Goal: Book appointment/travel/reservation

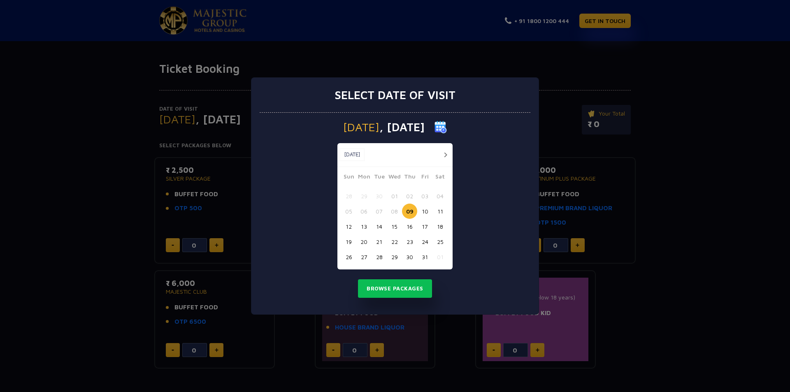
click at [366, 243] on button "20" at bounding box center [363, 241] width 15 height 15
click at [390, 286] on button "Browse Packages" at bounding box center [395, 288] width 74 height 19
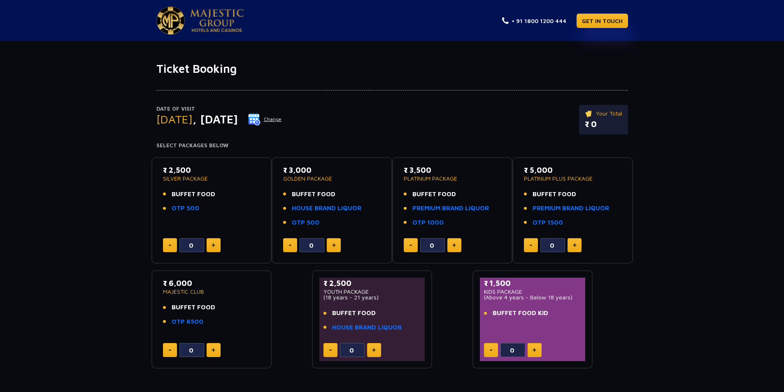
click at [215, 247] on img at bounding box center [214, 245] width 4 height 4
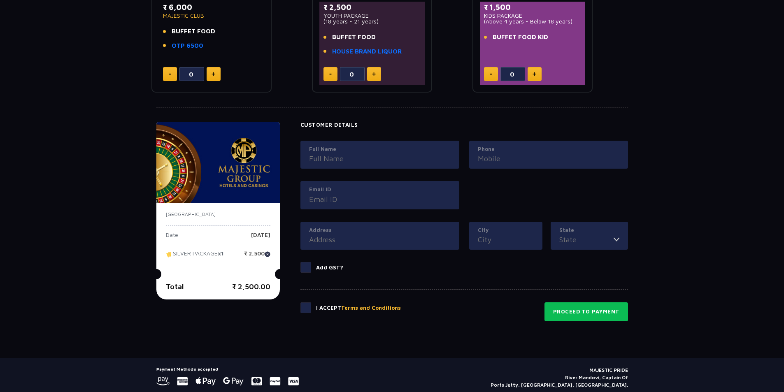
scroll to position [288, 0]
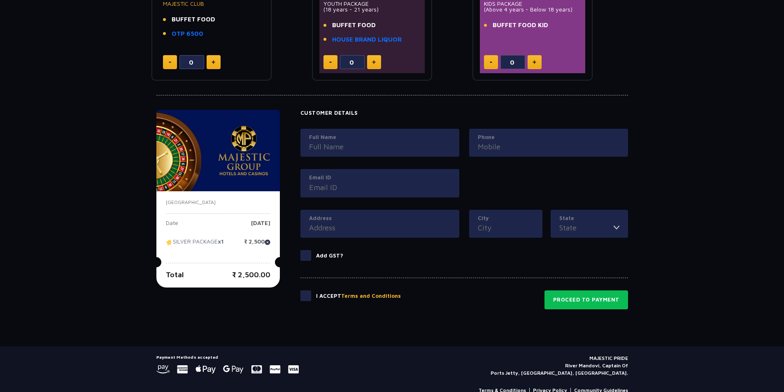
click at [309, 294] on span at bounding box center [305, 296] width 11 height 11
click at [0, 0] on input "checkbox" at bounding box center [0, 0] width 0 height 0
click at [305, 293] on span at bounding box center [305, 296] width 11 height 11
click at [0, 0] on input "checkbox" at bounding box center [0, 0] width 0 height 0
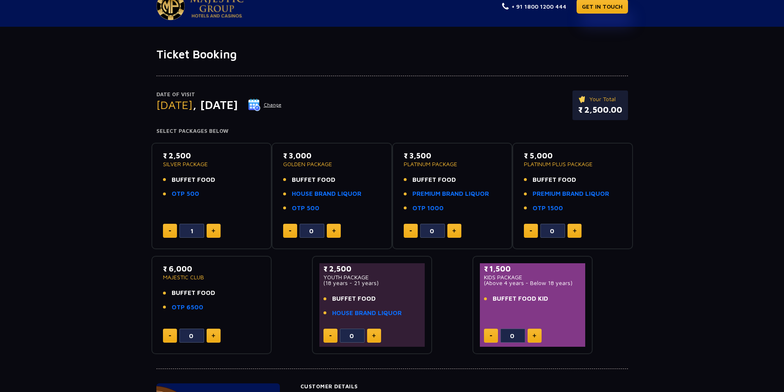
scroll to position [0, 0]
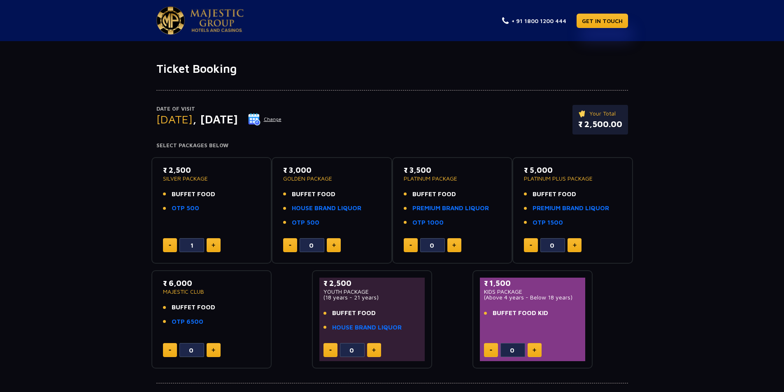
click at [167, 247] on button at bounding box center [170, 245] width 14 height 14
type input "0"
click at [282, 119] on button "Change" at bounding box center [265, 119] width 34 height 13
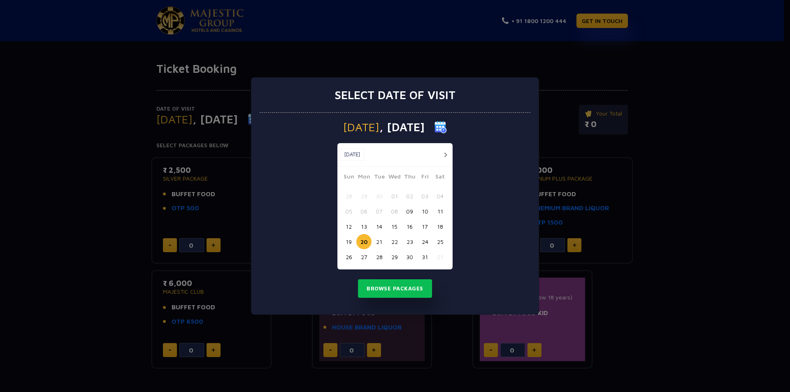
click at [426, 226] on button "17" at bounding box center [424, 226] width 15 height 15
click at [400, 284] on button "Browse Packages" at bounding box center [395, 288] width 74 height 19
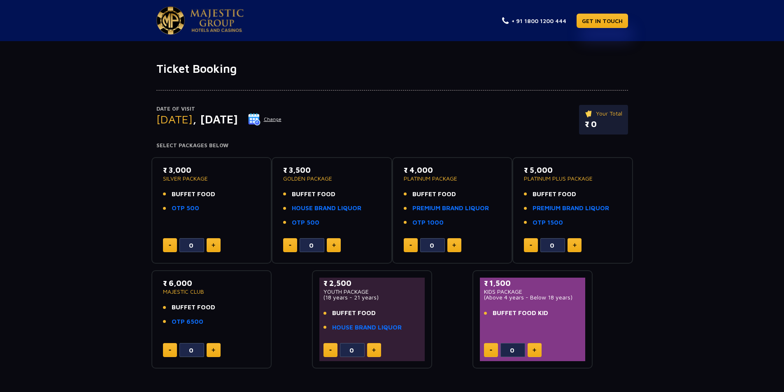
click at [261, 117] on img at bounding box center [254, 119] width 12 height 12
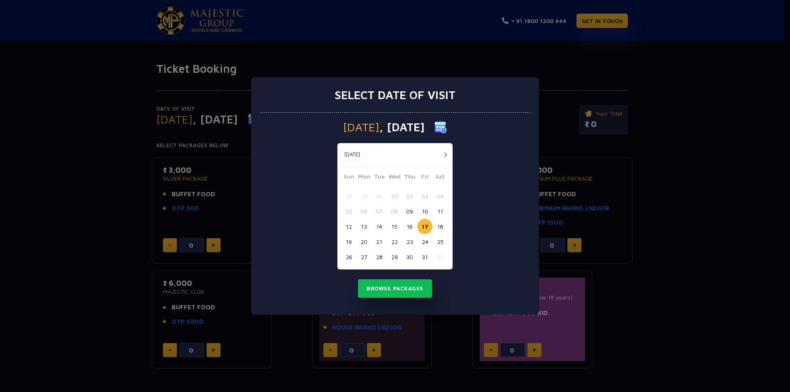
click at [440, 227] on button "18" at bounding box center [440, 226] width 15 height 15
click at [385, 284] on button "Browse Packages" at bounding box center [395, 288] width 74 height 19
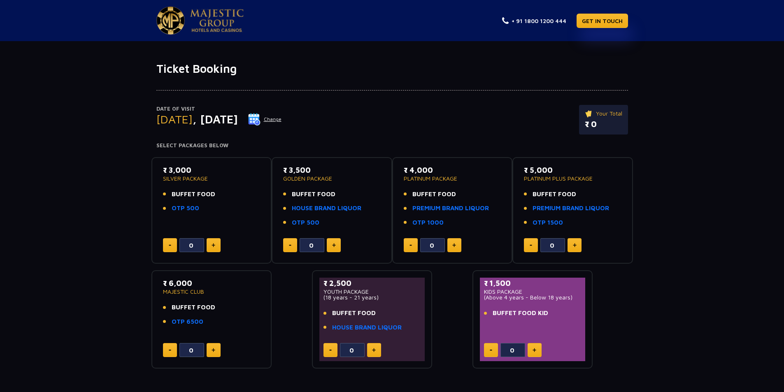
click at [261, 116] on img at bounding box center [254, 119] width 12 height 12
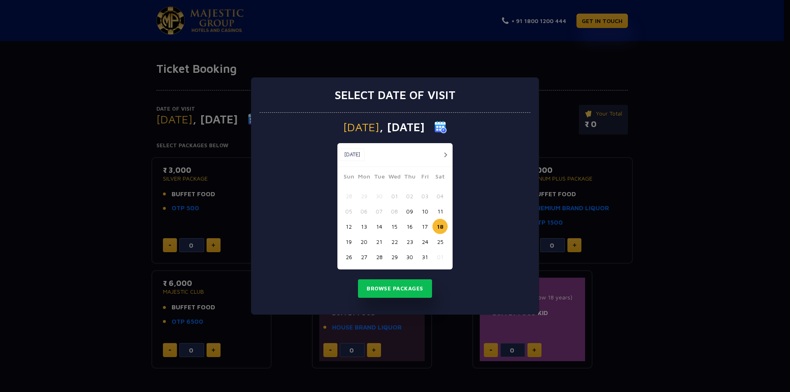
click at [349, 242] on button "19" at bounding box center [348, 241] width 15 height 15
click at [388, 285] on button "Browse Packages" at bounding box center [395, 288] width 74 height 19
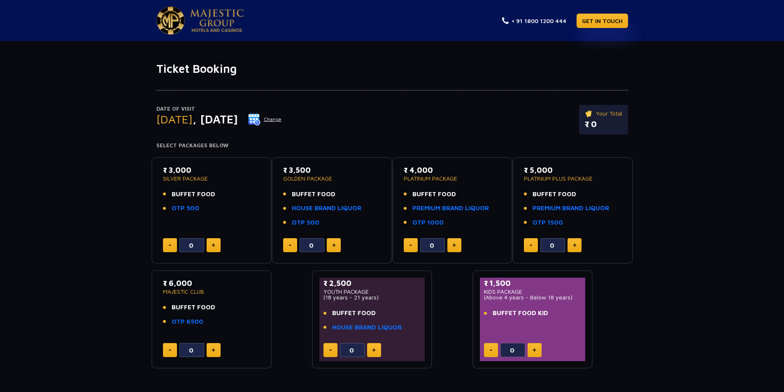
click at [261, 114] on img at bounding box center [254, 119] width 12 height 12
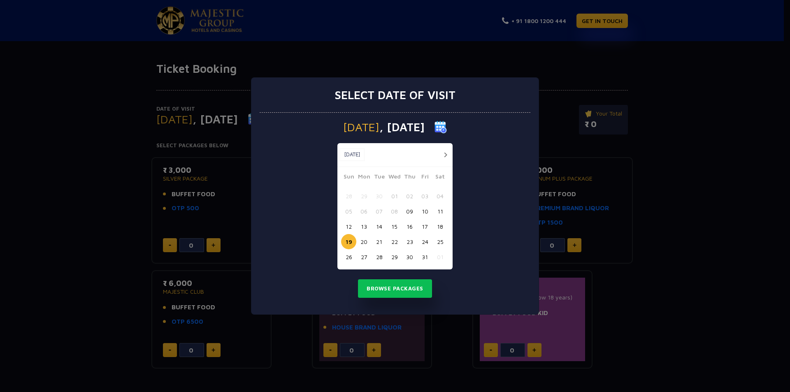
click at [366, 243] on button "20" at bounding box center [363, 241] width 15 height 15
click at [377, 294] on button "Browse Packages" at bounding box center [395, 288] width 74 height 19
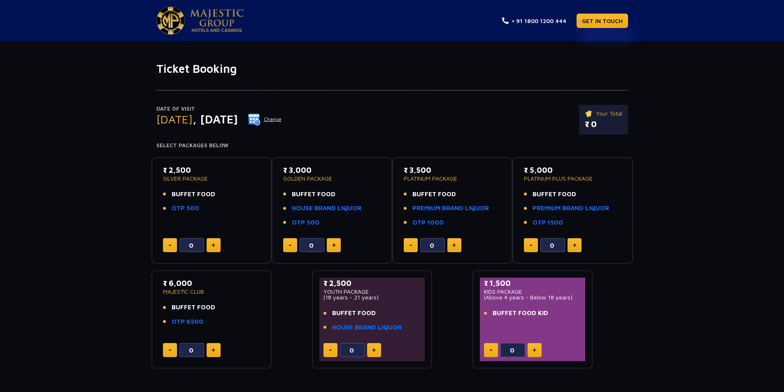
click at [282, 121] on button "Change" at bounding box center [265, 119] width 34 height 13
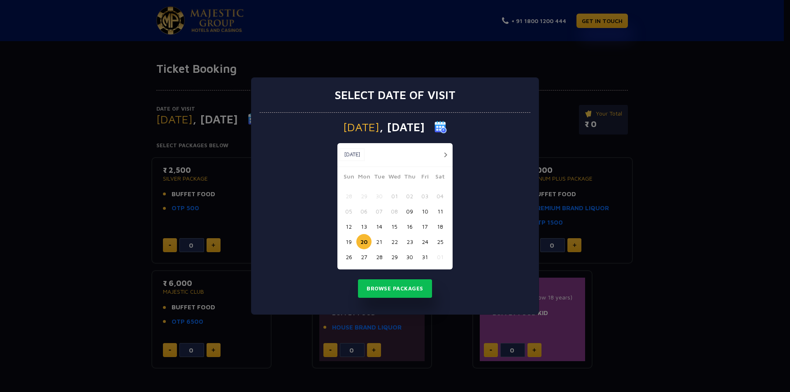
click at [349, 240] on button "19" at bounding box center [348, 241] width 15 height 15
click at [381, 288] on button "Browse Packages" at bounding box center [395, 288] width 74 height 19
